Goal: Information Seeking & Learning: Learn about a topic

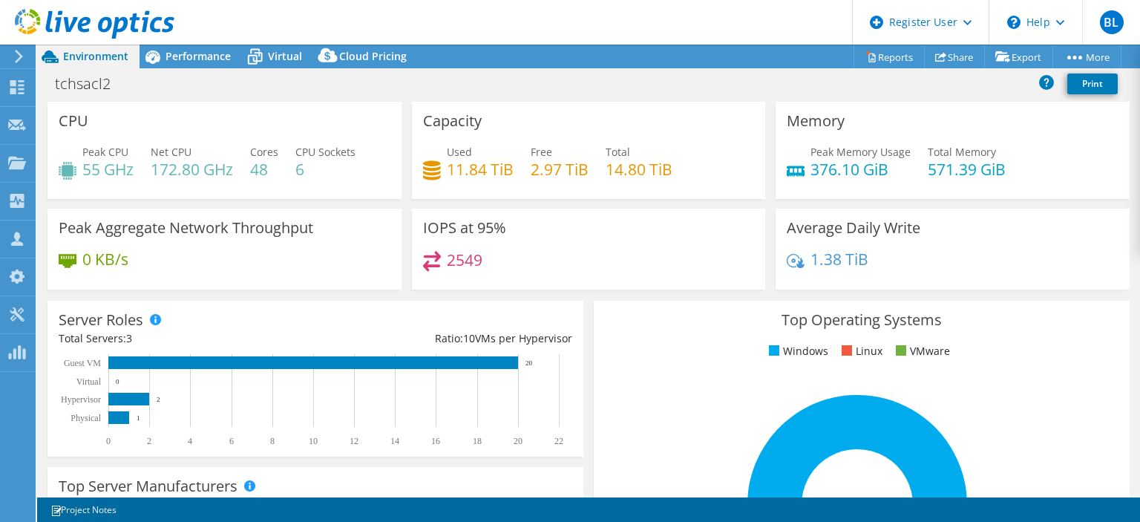
select select "USD"
click at [177, 65] on div "Performance" at bounding box center [191, 57] width 102 height 24
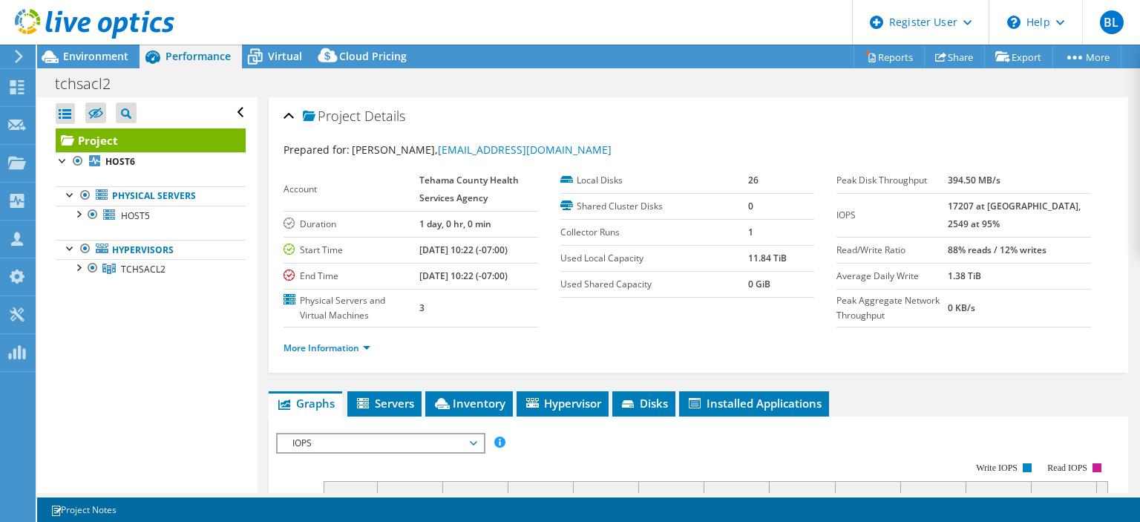
scroll to position [238, 0]
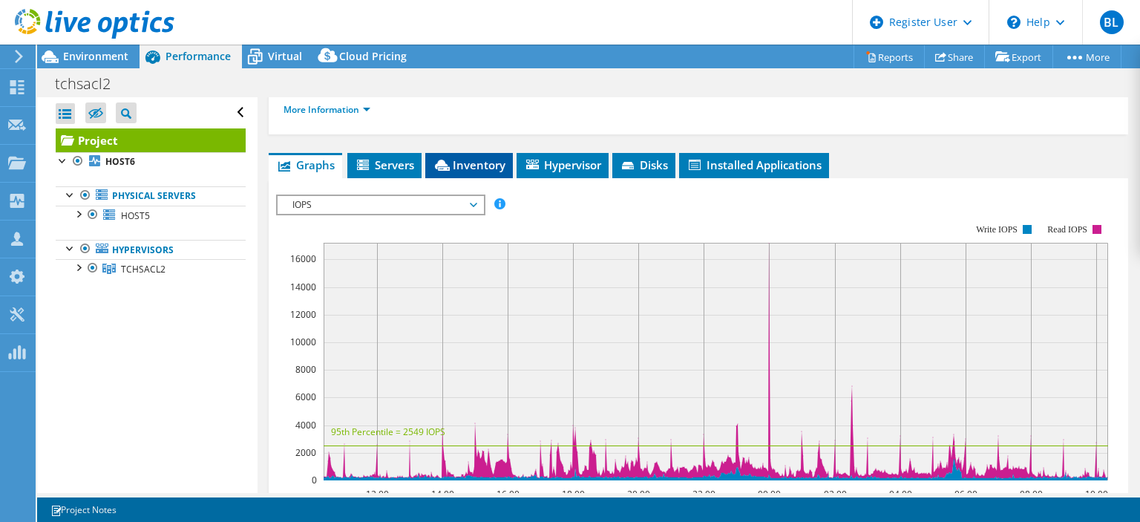
click at [457, 158] on span "Inventory" at bounding box center [469, 164] width 73 height 15
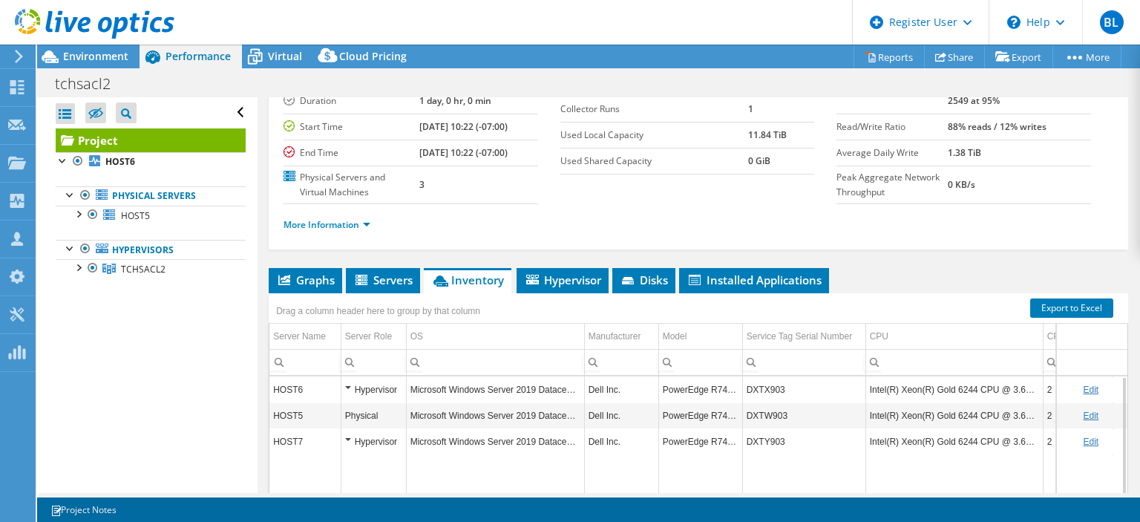
scroll to position [294, 0]
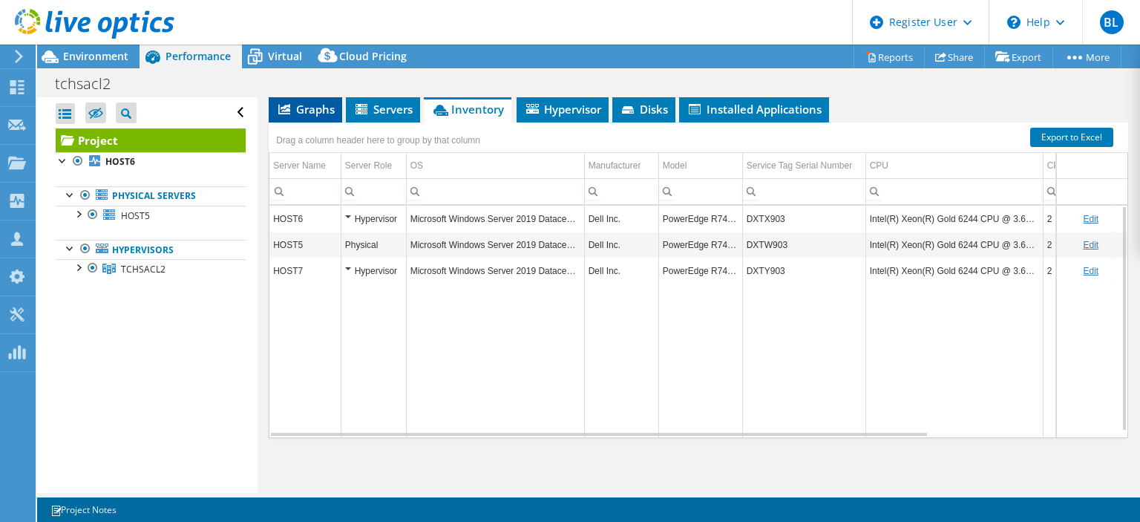
click at [284, 105] on icon at bounding box center [284, 109] width 12 height 10
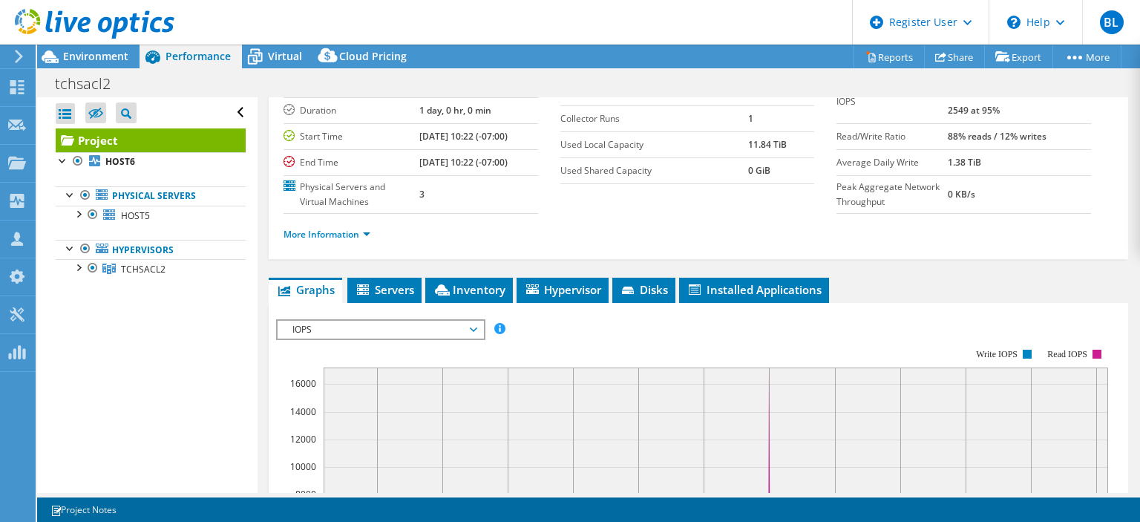
scroll to position [0, 0]
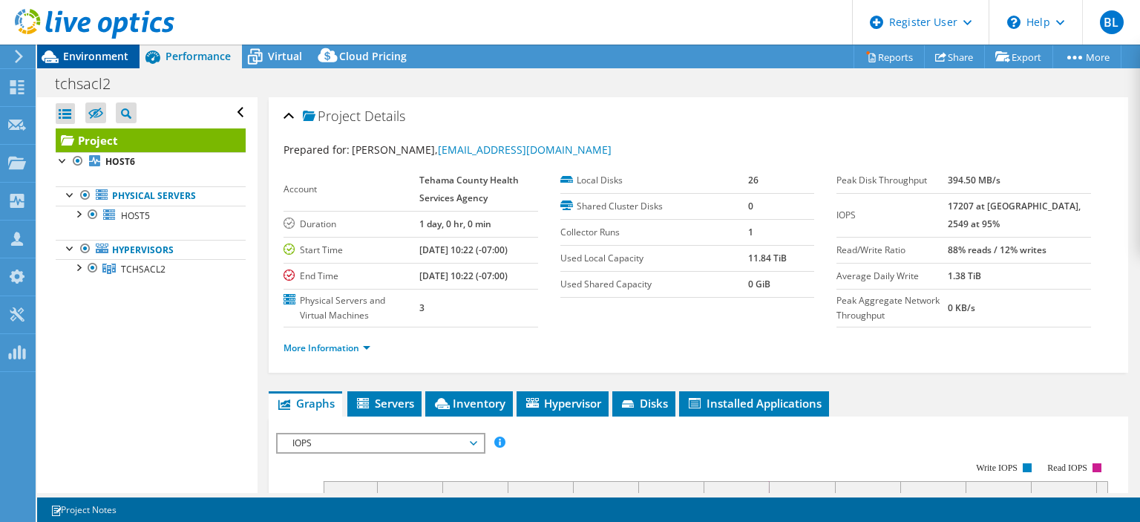
click at [82, 52] on span "Environment" at bounding box center [95, 56] width 65 height 14
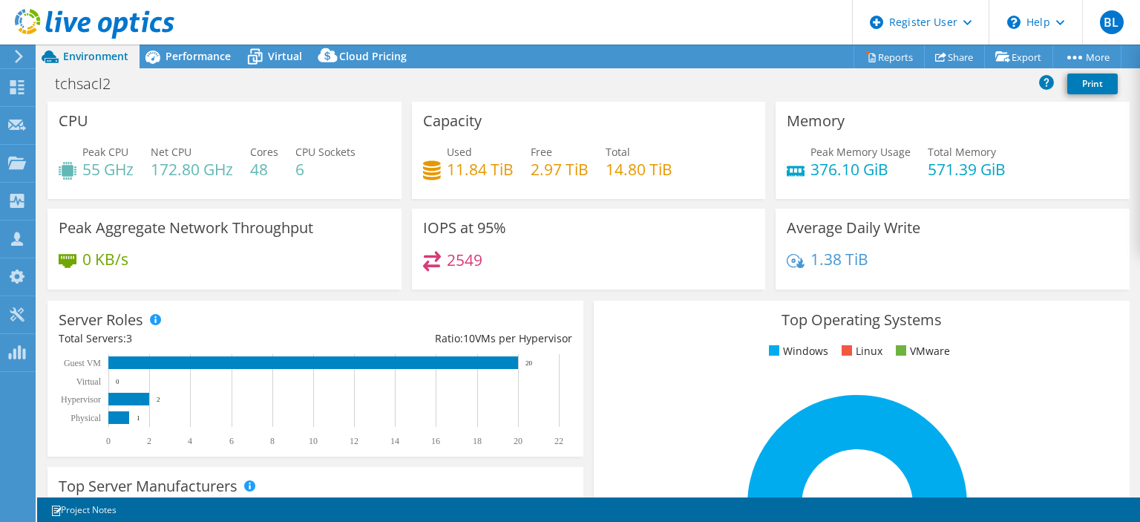
click at [384, 25] on header "BL Dell User Brady Ligon [EMAIL_ADDRESS][PERSON_NAME][DOMAIN_NAME] Dell My Prof…" at bounding box center [570, 22] width 1140 height 45
click at [385, 24] on header "BL Dell User Brady Ligon [EMAIL_ADDRESS][PERSON_NAME][DOMAIN_NAME] Dell My Prof…" at bounding box center [570, 22] width 1140 height 45
click at [278, 61] on span "Virtual" at bounding box center [285, 56] width 34 height 14
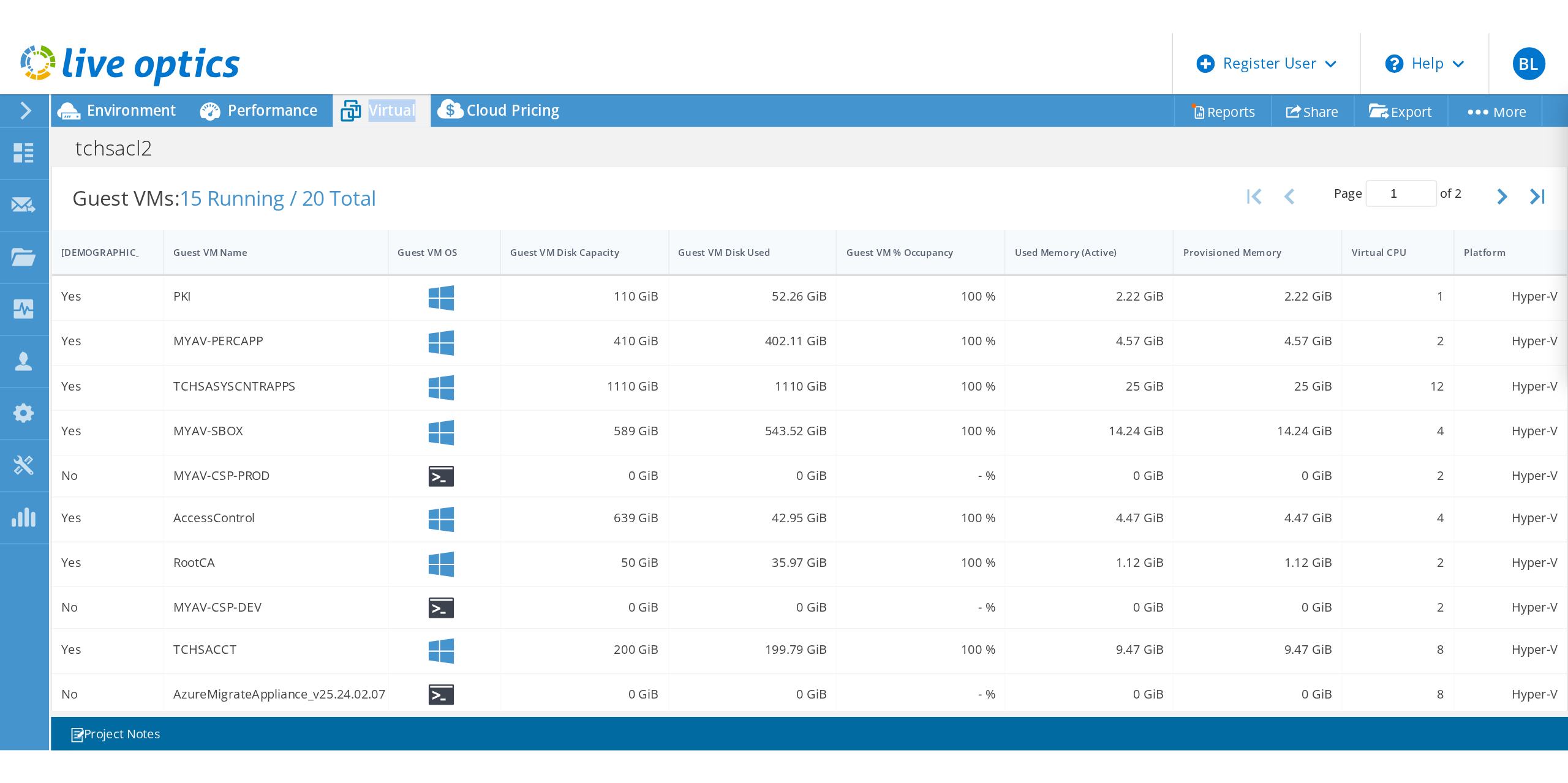
scroll to position [242, 0]
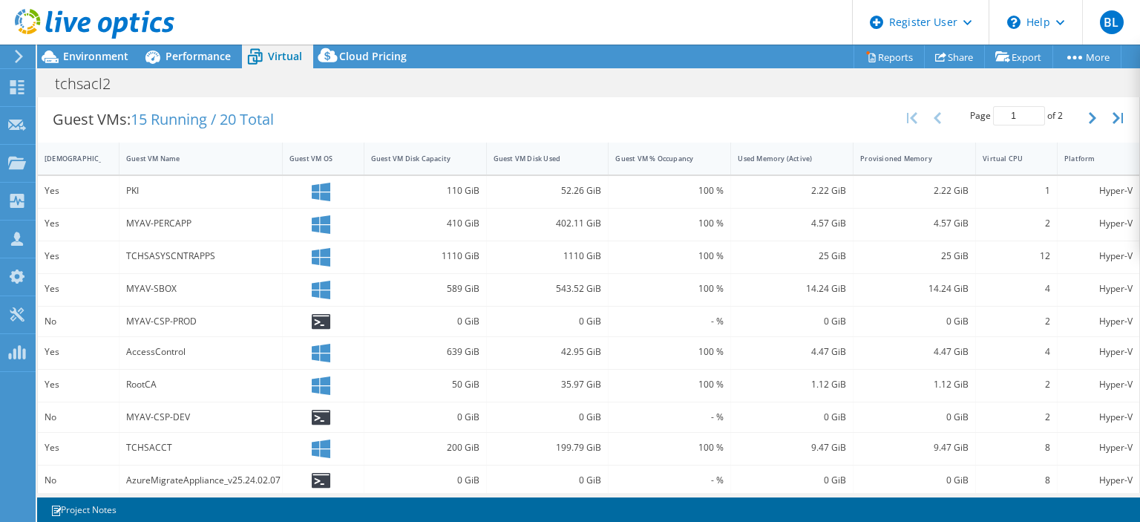
click at [524, 195] on div "52.26 GiB" at bounding box center [548, 191] width 108 height 16
click at [570, 158] on div "Guest VM Disk Used" at bounding box center [539, 159] width 91 height 10
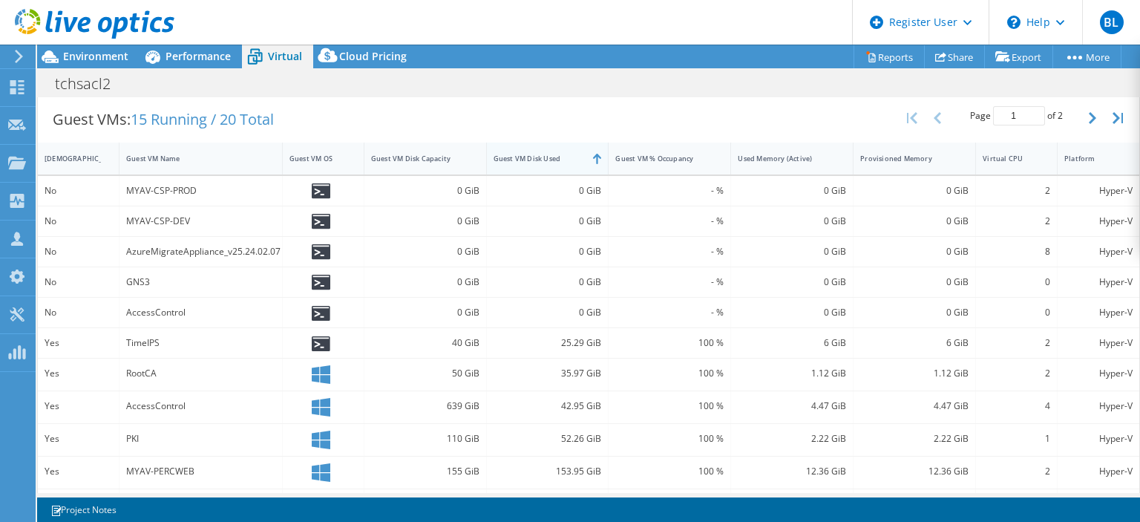
click at [570, 158] on div "Guest VM Disk Used" at bounding box center [539, 159] width 91 height 10
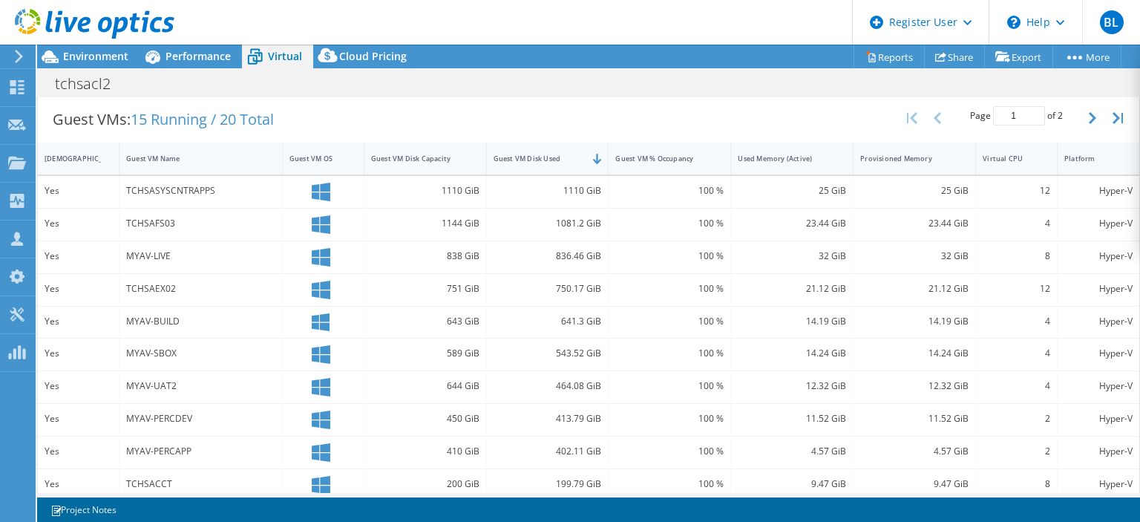
click at [533, 108] on div "Guest VMs: 15 Running / 20 Total Page 1 of 2 5 rows 10 rows 20 rows 25 rows 50 …" at bounding box center [588, 119] width 1101 height 46
click at [717, 19] on header "BL Dell User Brady Ligon [EMAIL_ADDRESS][PERSON_NAME][DOMAIN_NAME] Dell My Prof…" at bounding box center [570, 22] width 1140 height 45
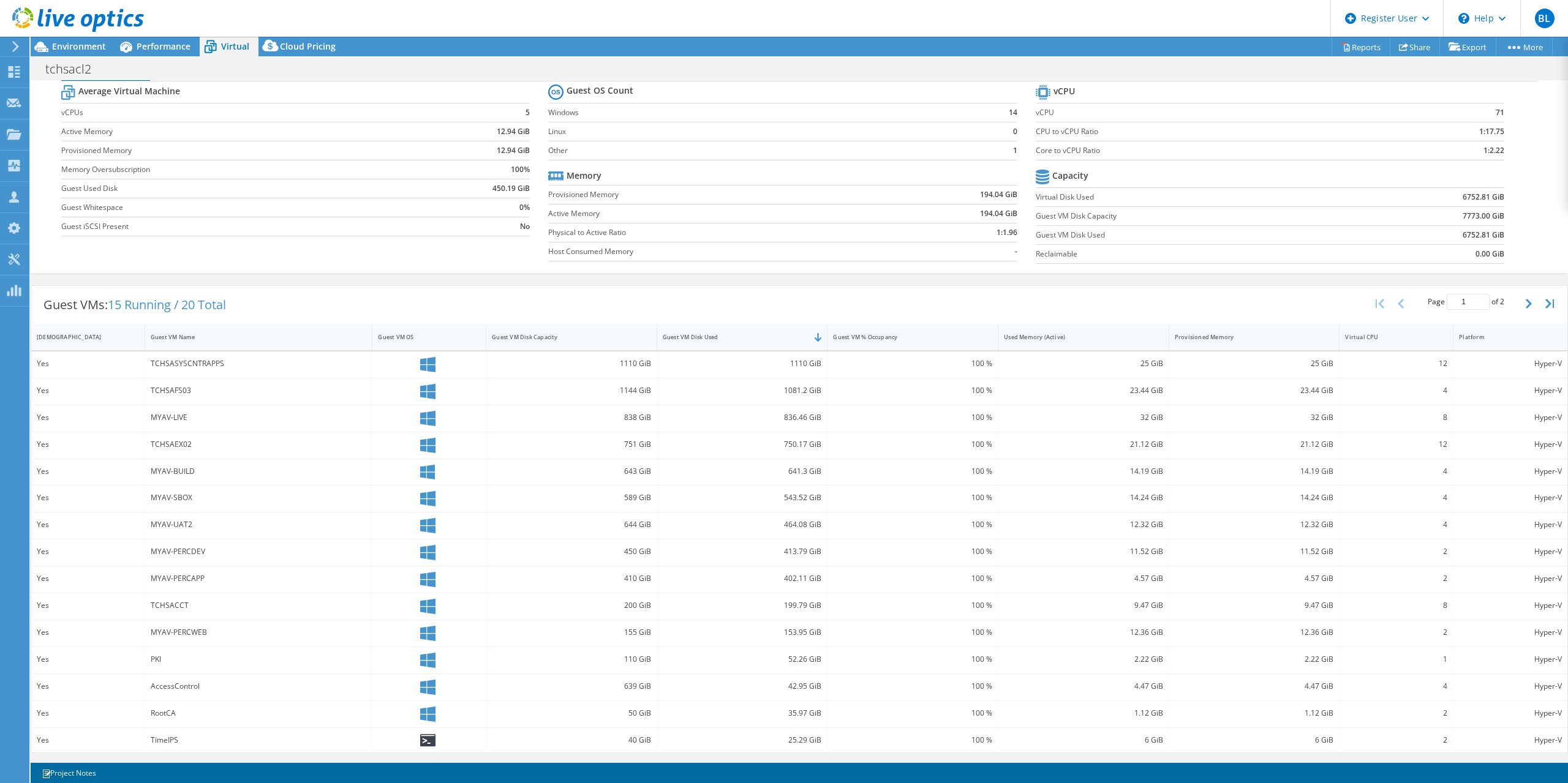
scroll to position [36, 0]
